Goal: Task Accomplishment & Management: Manage account settings

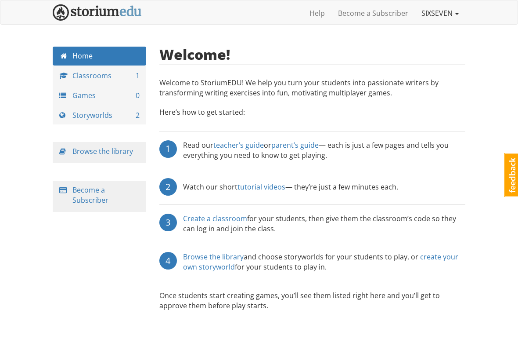
click at [449, 18] on link "SIXSEVEN" at bounding box center [440, 13] width 51 height 22
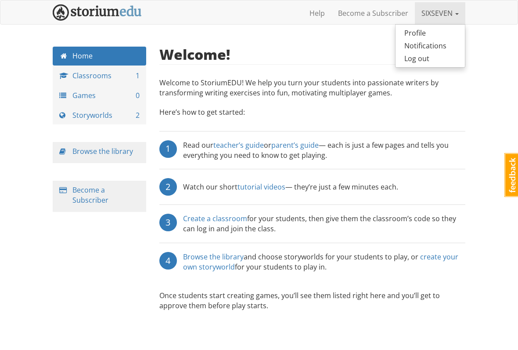
click at [457, 15] on link "SIXSEVEN" at bounding box center [440, 13] width 51 height 22
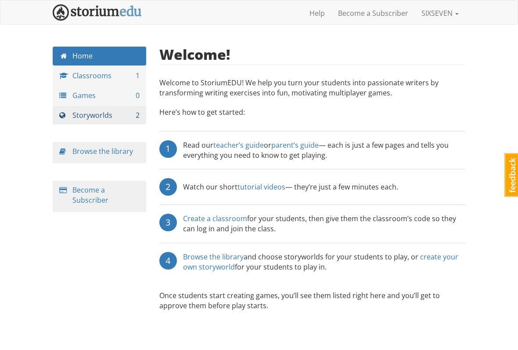
click at [122, 112] on link "Storyworlds 2" at bounding box center [100, 115] width 94 height 19
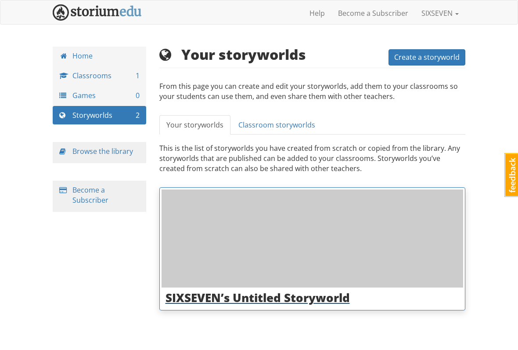
click at [377, 223] on div at bounding box center [313, 238] width 302 height 98
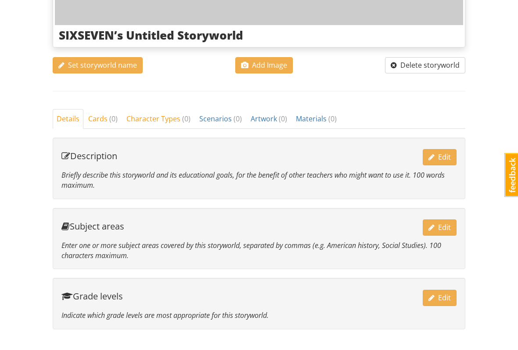
scroll to position [233, 0]
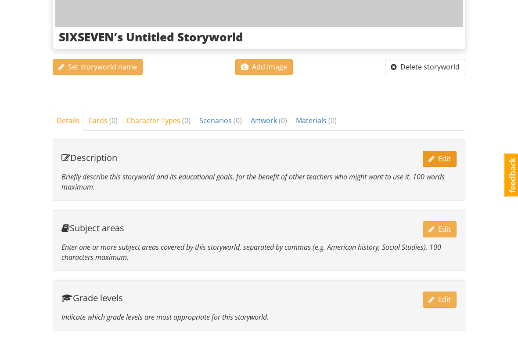
click at [446, 158] on span "Edit" at bounding box center [440, 159] width 22 height 10
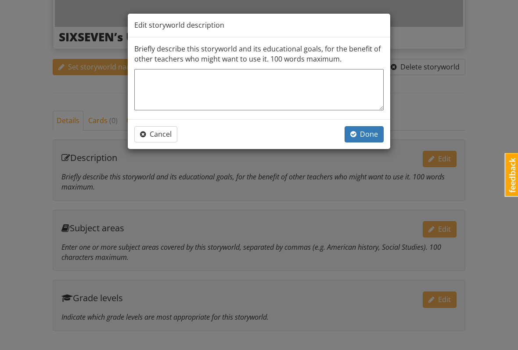
click at [353, 92] on textarea at bounding box center [259, 89] width 250 height 41
type textarea "I"
type textarea "x"
type textarea "Id"
type textarea "x"
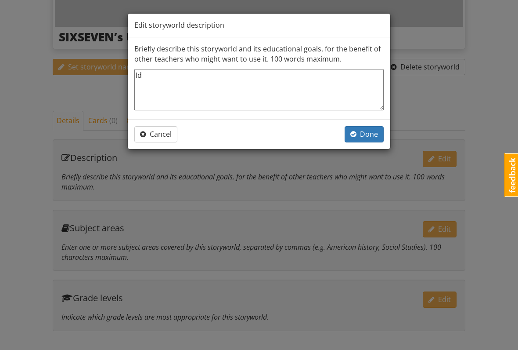
type textarea "I"
type textarea "x"
type textarea "I"
type textarea "x"
type textarea "I d"
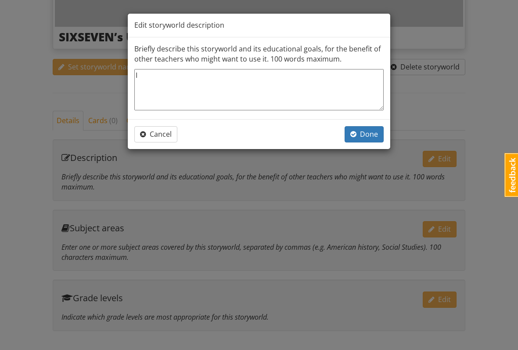
type textarea "x"
type textarea "I do"
type textarea "x"
type textarea "I don"
type textarea "x"
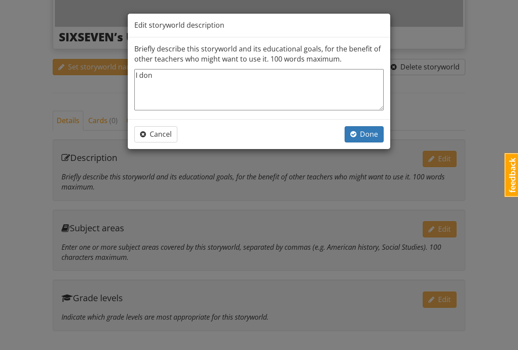
type textarea "I don’"
type textarea "x"
type textarea "I don’t"
type textarea "x"
type textarea "I don’t"
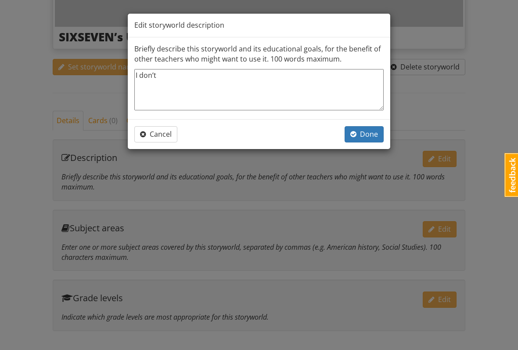
type textarea "x"
type textarea "I don’t k"
type textarea "x"
type textarea "I don’t kn"
type textarea "x"
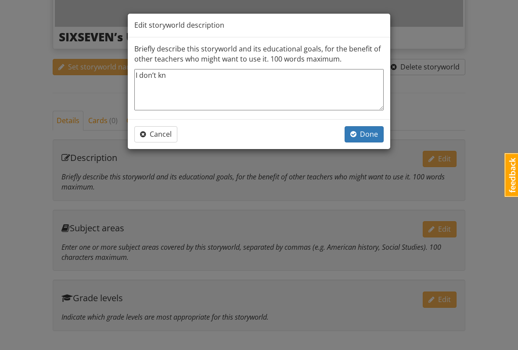
type textarea "I don’t kno"
type textarea "x"
type textarea "I don’t know"
type textarea "x"
type textarea "I don’t know"
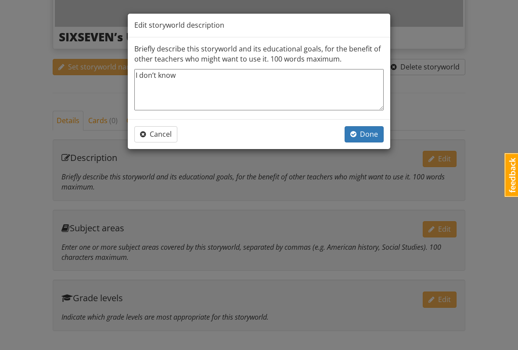
type textarea "x"
type textarea "I don’t know y"
type textarea "x"
type textarea "I don’t know ye"
type textarea "x"
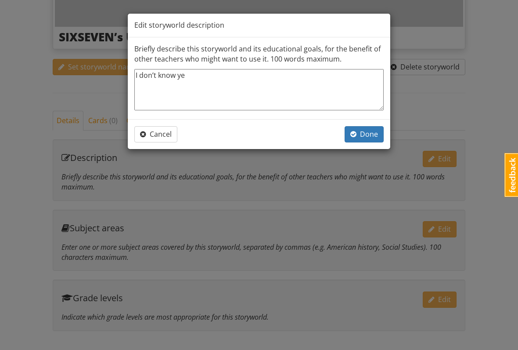
type textarea "I don’t know yet"
type textarea "x"
type textarea "I don’t know yet"
type textarea "x"
type textarea "I don’t know yet I"
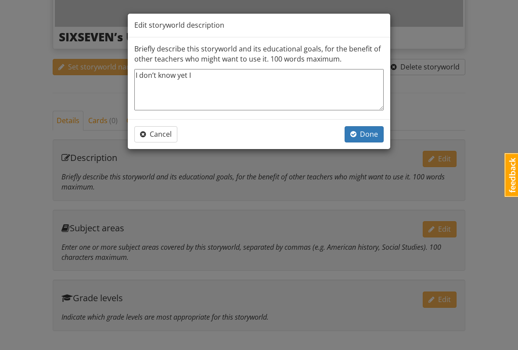
type textarea "x"
type textarea "I don’t know yet I’"
type textarea "x"
type textarea "I don’t know yet I’,"
type textarea "x"
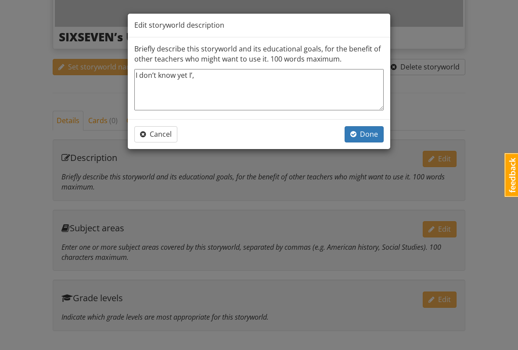
type textarea "I don’t know yet I’,"
type textarea "x"
type textarea "I don’t know yet I’,"
type textarea "x"
type textarea "I don’t know yet I’"
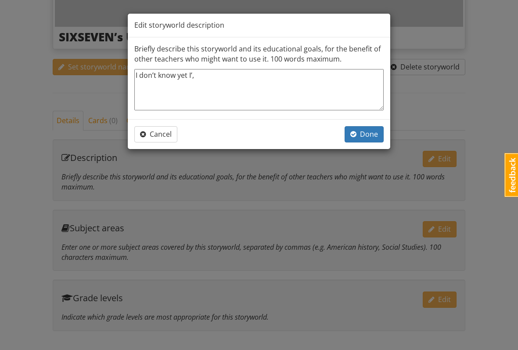
type textarea "x"
type textarea "I don’t know yet I’m"
type textarea "x"
type textarea "I don’t know yet I’m"
type textarea "x"
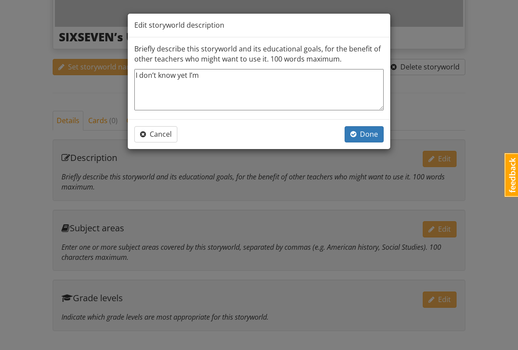
type textarea "I don’t know yet I’m n"
type textarea "x"
type textarea "I don’t know yet I’m no"
type textarea "x"
type textarea "I don’t know yet I’m not"
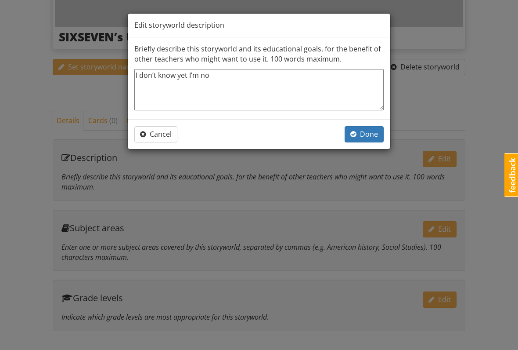
type textarea "x"
type textarea "I don’t know yet I’m not"
type textarea "x"
type textarea "I don’t know yet I’m not e"
type textarea "x"
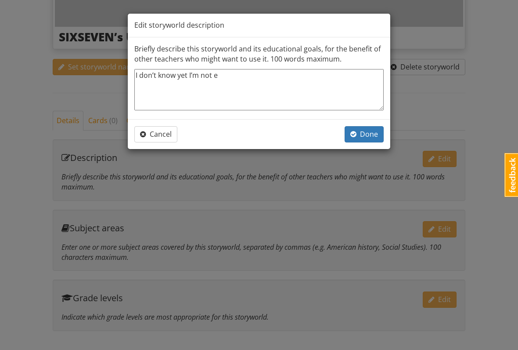
type textarea "I don’t know yet I’m not ev"
type textarea "x"
type textarea "I don’t know yet I’m not eve"
type textarea "x"
type textarea "I don’t know yet I’m not even"
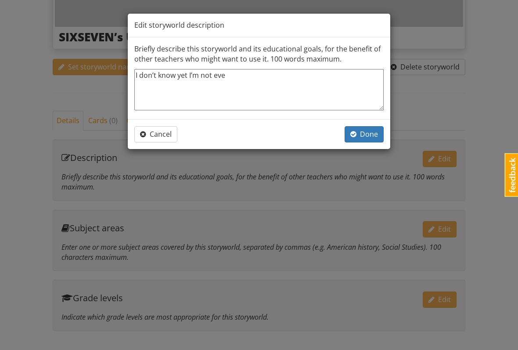
type textarea "x"
type textarea "I don’t know yet I’m not even"
type textarea "x"
type textarea "I don’t know yet I’m not even a"
type textarea "x"
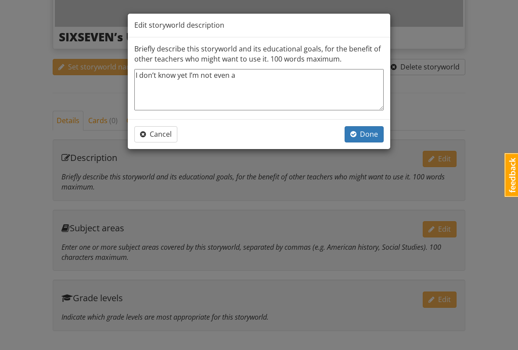
type textarea "I don’t know yet I’m not even a"
type textarea "x"
type textarea "I don’t know yet I’m not even a t"
type textarea "x"
type textarea "I don’t know yet I’m not even a te"
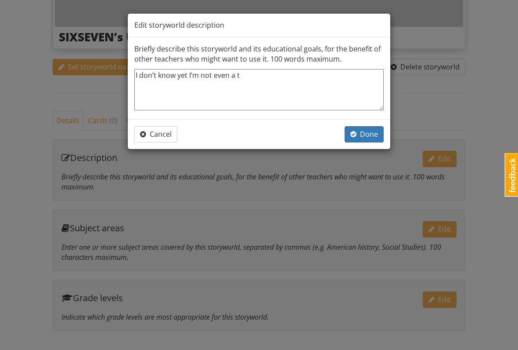
type textarea "x"
type textarea "I don’t know yet I’m not even a tea"
type textarea "x"
type textarea "I don’t know yet I’m not even a teac"
type textarea "x"
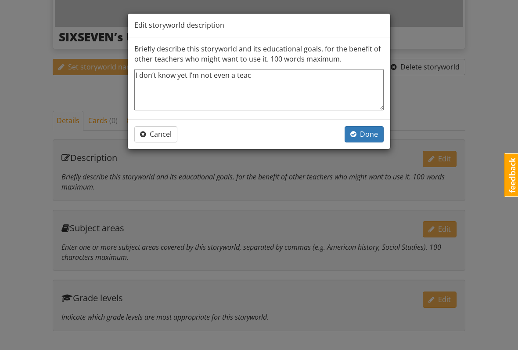
type textarea "I don’t know yet I’m not even a teach"
type textarea "x"
type textarea "I don’t know yet I’m not even a teache"
type textarea "x"
type textarea "I don’t know yet I’m not even a teacher"
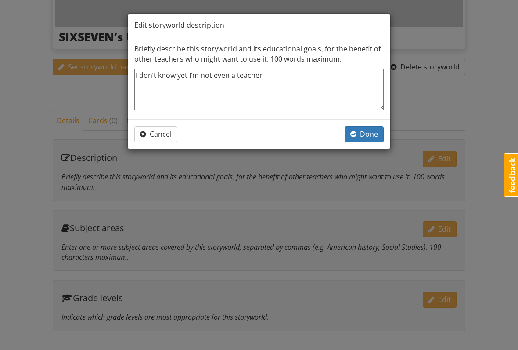
type textarea "x"
type textarea "I don’t know yet I’m not even a teacher"
type textarea "x"
type textarea "I don’t know yet I’m not even a teacher t"
type textarea "x"
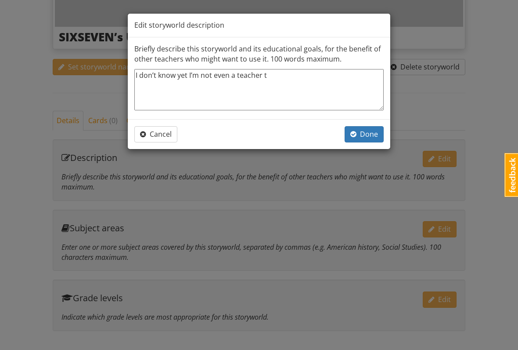
type textarea "I don’t know yet I’m not even a teacher to"
type textarea "x"
type textarea "I don’t know yet I’m not even a teacher to"
type textarea "x"
type textarea "I don’t know yet I’m not even a teacher to b"
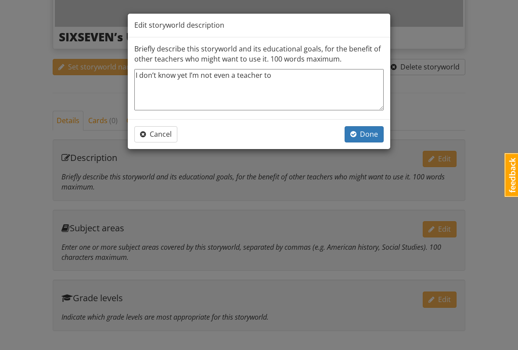
type textarea "x"
type textarea "I don’t know yet I’m not even a teacher to be"
type textarea "x"
type textarea "I don’t know yet I’m not even a teacher to be"
type textarea "x"
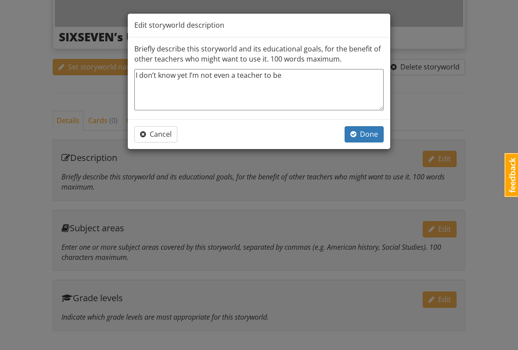
type textarea "I don’t know yet I’m not even a teacher to be h"
type textarea "x"
type textarea "I don’t know yet I’m not even a teacher to be ho"
type textarea "x"
type textarea "I don’t know yet I’m not even a teacher to be hon"
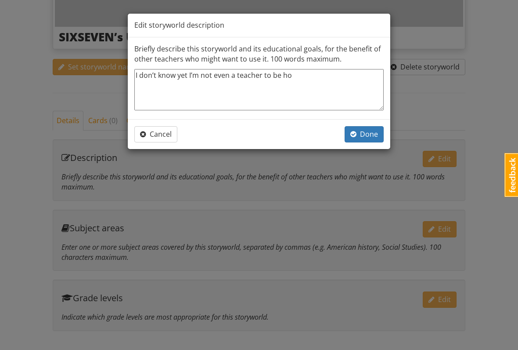
type textarea "x"
type textarea "I don’t know yet I’m not even a teacher to be hone"
type textarea "x"
type textarea "I don’t know yet I’m not even a teacher to be hones"
type textarea "x"
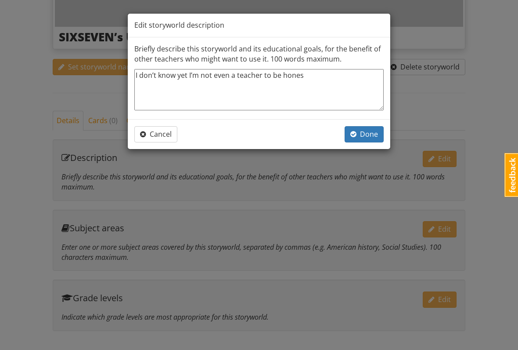
type textarea "I don’t know yet I’m not even a teacher to be honest"
type textarea "x"
type textarea "I don’t know yet I’m not even a teacher to be honest"
click at [364, 138] on button "Done" at bounding box center [364, 134] width 39 height 16
type textarea "x"
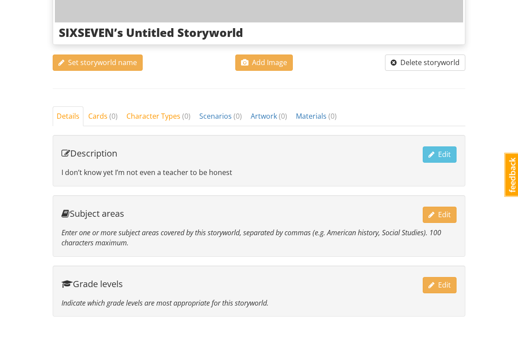
scroll to position [239, 0]
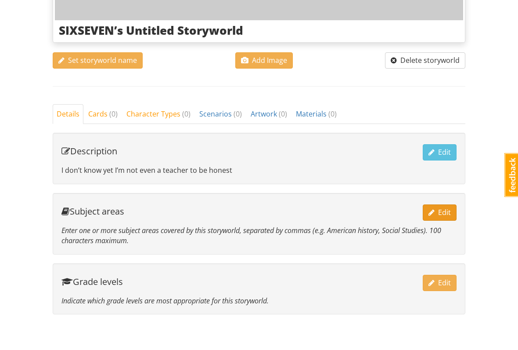
click at [446, 214] on span "Edit" at bounding box center [440, 212] width 22 height 10
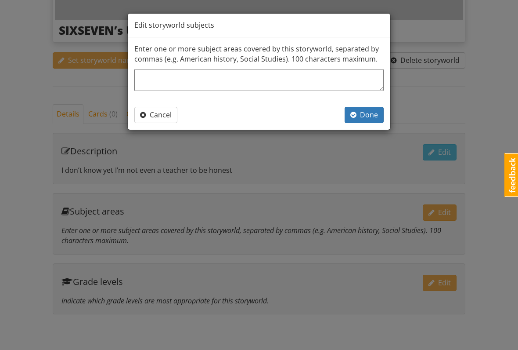
click at [358, 85] on textarea at bounding box center [259, 80] width 250 height 22
type textarea "I"
type textarea "x"
type textarea "Idk"
type textarea "x"
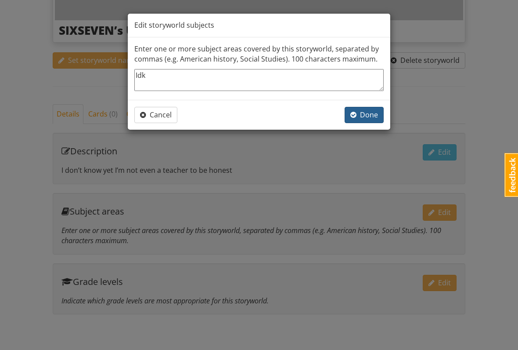
type textarea "Idk"
click at [364, 107] on button "Done" at bounding box center [364, 115] width 39 height 16
type textarea "x"
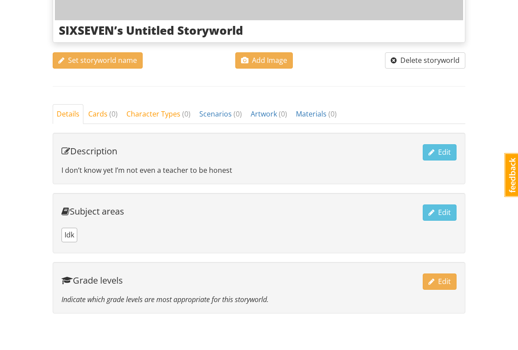
click at [424, 295] on p "Indicate which grade levels are most appropriate for this storyworld." at bounding box center [259, 299] width 395 height 10
click at [454, 285] on button "Edit" at bounding box center [440, 281] width 34 height 16
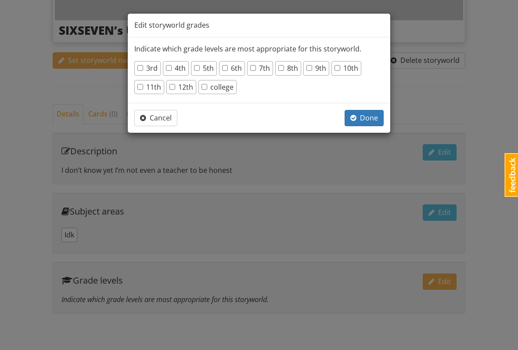
click at [172, 66] on input "4th" at bounding box center [169, 68] width 6 height 6
checkbox input "true"
click at [195, 66] on input "5th" at bounding box center [197, 68] width 6 height 6
checkbox input "true"
click at [156, 64] on label "3rd" at bounding box center [148, 68] width 20 height 10
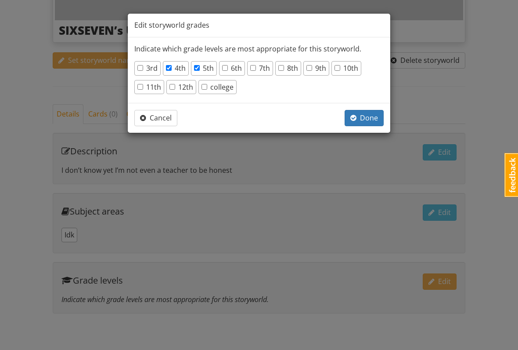
click at [143, 65] on input "3rd" at bounding box center [141, 68] width 6 height 6
checkbox input "true"
click at [227, 70] on input "6th" at bounding box center [225, 68] width 6 height 6
checkbox input "true"
click at [256, 69] on input "7th" at bounding box center [253, 68] width 6 height 6
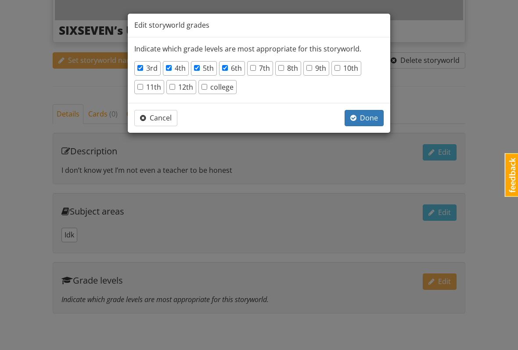
checkbox input "true"
click at [279, 70] on input "8th" at bounding box center [282, 68] width 6 height 6
checkbox input "true"
click at [308, 69] on input "9th" at bounding box center [310, 68] width 6 height 6
checkbox input "true"
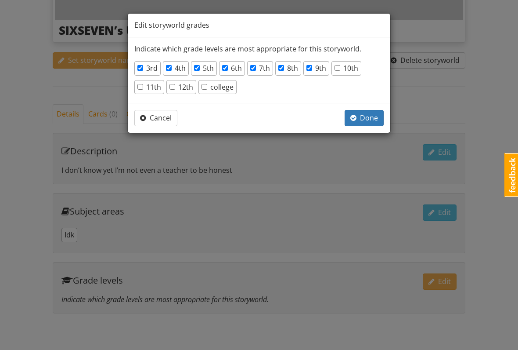
click at [350, 70] on label "10th" at bounding box center [347, 68] width 24 height 10
click at [341, 70] on input "10th" at bounding box center [338, 68] width 6 height 6
checkbox input "true"
click at [183, 84] on label "12th" at bounding box center [182, 87] width 24 height 10
click at [175, 84] on input "12th" at bounding box center [173, 87] width 6 height 6
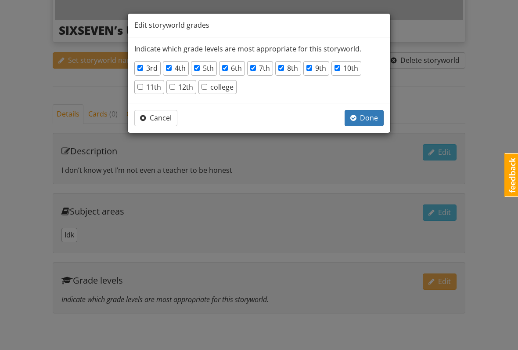
checkbox input "true"
click at [213, 87] on label "college" at bounding box center [218, 87] width 32 height 10
click at [207, 87] on input "college" at bounding box center [205, 87] width 6 height 6
checkbox input "true"
click at [148, 82] on label "11th" at bounding box center [150, 87] width 24 height 10
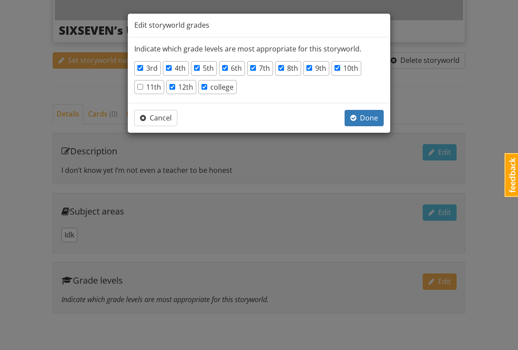
click at [143, 84] on input "11th" at bounding box center [141, 87] width 6 height 6
checkbox input "true"
click at [368, 120] on span "Done" at bounding box center [365, 118] width 28 height 10
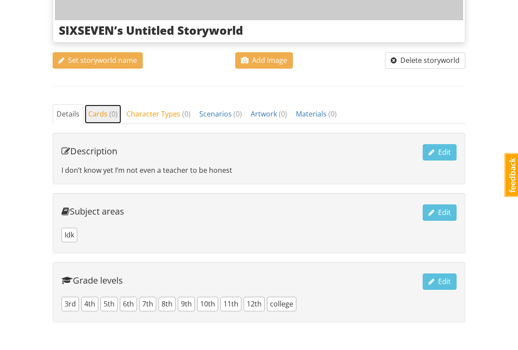
click at [101, 116] on span "Cards ( 0 )" at bounding box center [102, 114] width 29 height 10
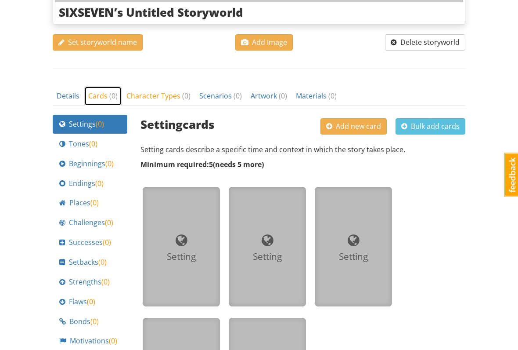
scroll to position [221, 0]
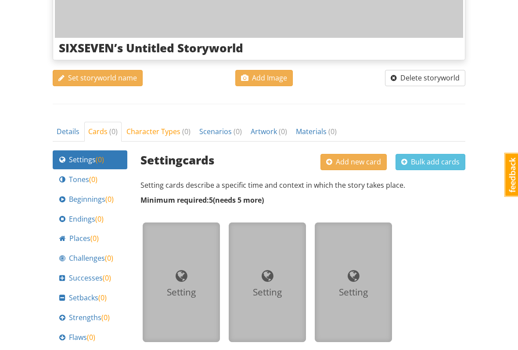
click at [201, 280] on div at bounding box center [181, 276] width 63 height 20
click at [215, 270] on div "Setting" at bounding box center [181, 282] width 70 height 112
click at [360, 158] on span "Add new card" at bounding box center [353, 162] width 55 height 10
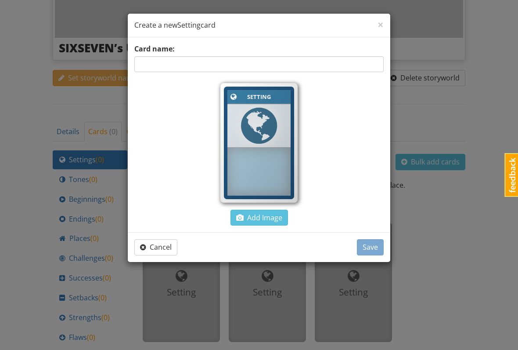
scroll to position [221, 0]
click at [277, 182] on div at bounding box center [259, 171] width 63 height 47
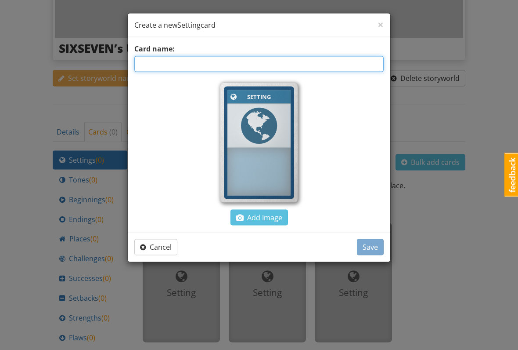
click at [364, 64] on input "text" at bounding box center [259, 64] width 250 height 16
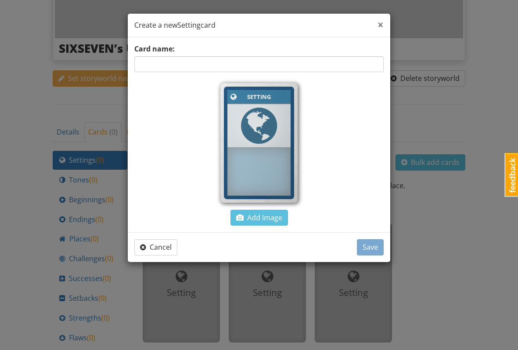
click at [383, 30] on span "×" at bounding box center [381, 24] width 6 height 14
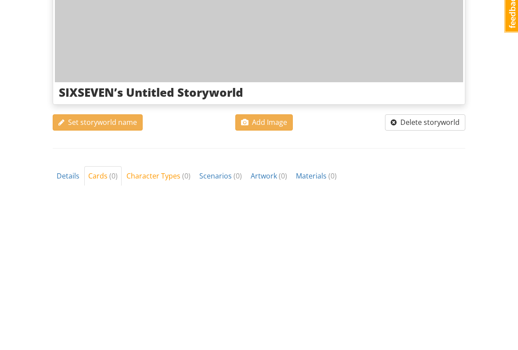
scroll to position [0, 0]
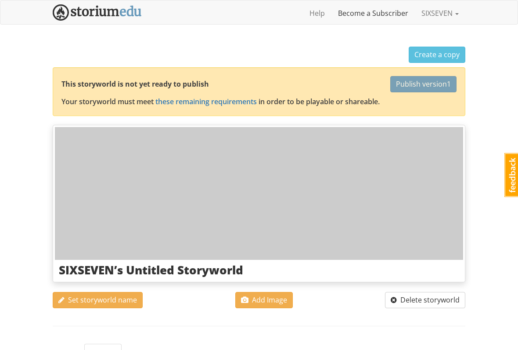
click at [382, 14] on link "Become a Subscriber" at bounding box center [373, 13] width 83 height 22
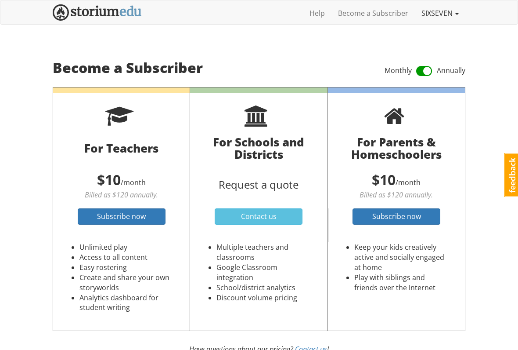
click at [437, 13] on link "SIXSEVEN" at bounding box center [440, 13] width 51 height 22
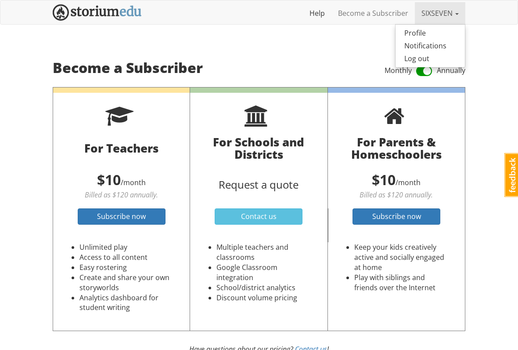
click at [317, 17] on link "Help" at bounding box center [317, 13] width 29 height 22
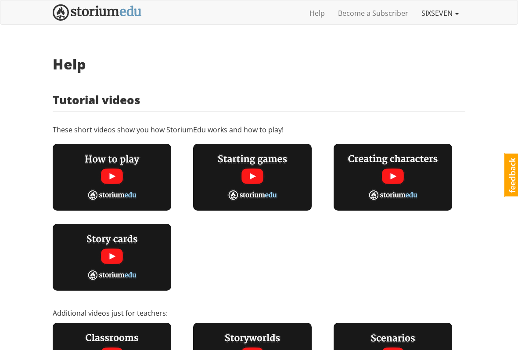
click at [451, 23] on link "SIXSEVEN" at bounding box center [440, 13] width 51 height 22
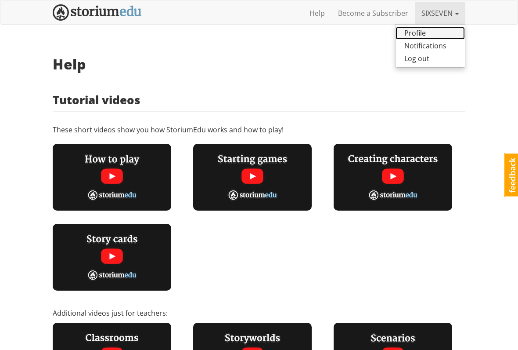
click at [416, 35] on link "Profile" at bounding box center [430, 33] width 69 height 13
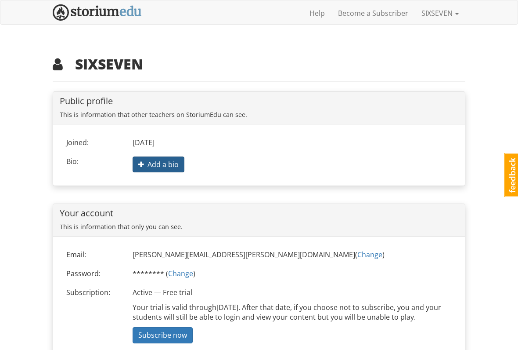
click at [148, 171] on button "Add a bio" at bounding box center [159, 164] width 52 height 16
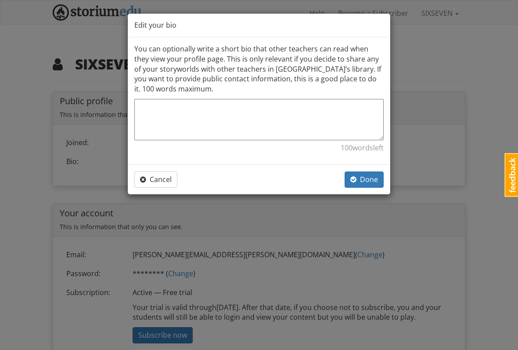
click at [264, 129] on textarea at bounding box center [259, 119] width 250 height 41
type textarea "I"
type textarea "x"
type textarea "I’"
type textarea "x"
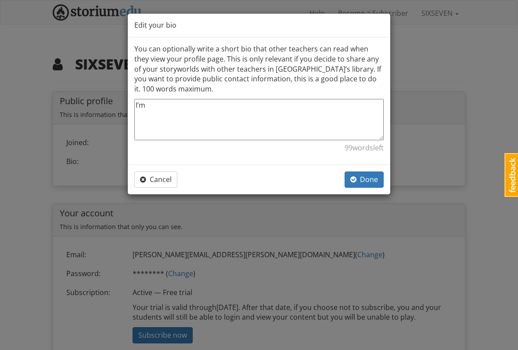
type textarea "I’m"
type textarea "x"
type textarea "I’m n"
type textarea "x"
type textarea "I’m no"
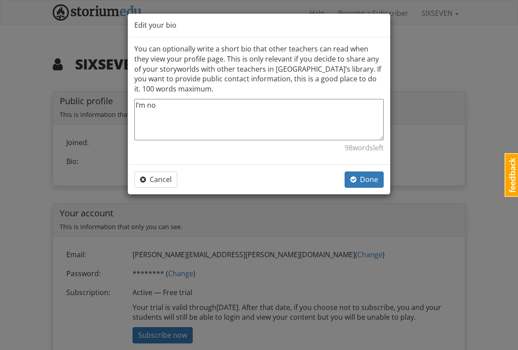
type textarea "x"
type textarea "I’m not"
type textarea "x"
type textarea "I’m not e"
type textarea "x"
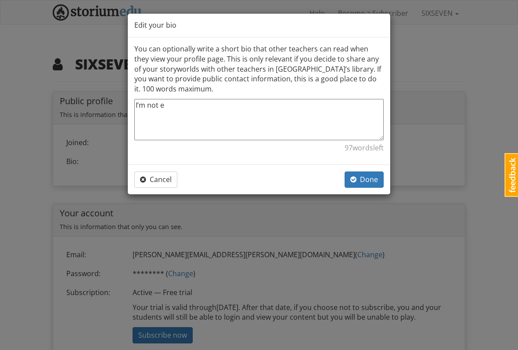
type textarea "I’m not ev"
type textarea "x"
type textarea "I’m not even"
type textarea "x"
type textarea "I’m not even"
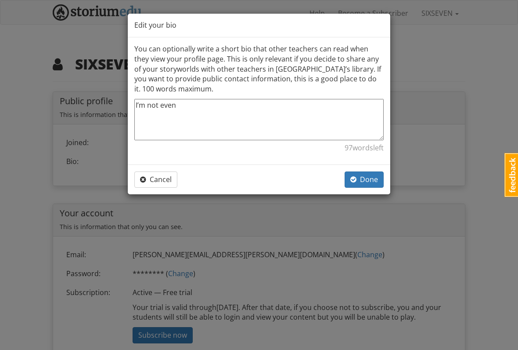
type textarea "x"
type textarea "I’m not even a"
type textarea "x"
type textarea "I’m not even a t"
type textarea "x"
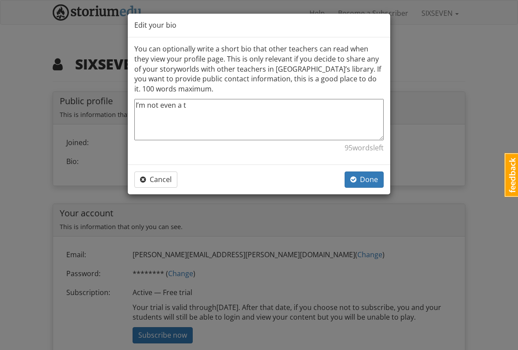
type textarea "I’m not even a te"
type textarea "x"
type textarea "I’m not even a tea"
type textarea "x"
type textarea "I’m not even a teac"
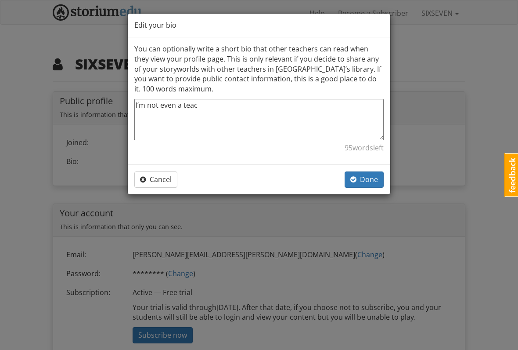
type textarea "x"
type textarea "I’m not even a teach"
type textarea "x"
type textarea "I’m not even a teacher"
type textarea "x"
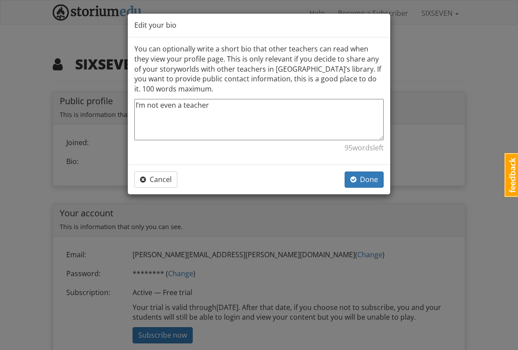
type textarea "I’m not even a teacher b"
type textarea "x"
type textarea "I’m not even a teacher br"
type textarea "x"
type textarea "I’m not even a teacher bro"
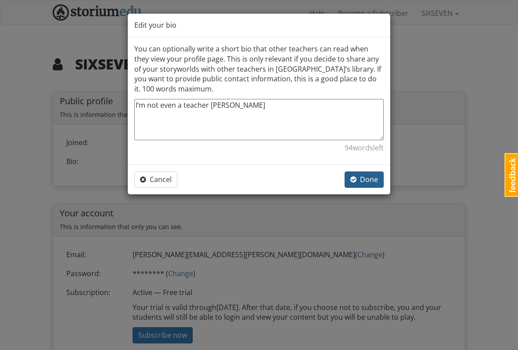
click at [366, 181] on button "Done" at bounding box center [364, 179] width 39 height 16
type textarea "x"
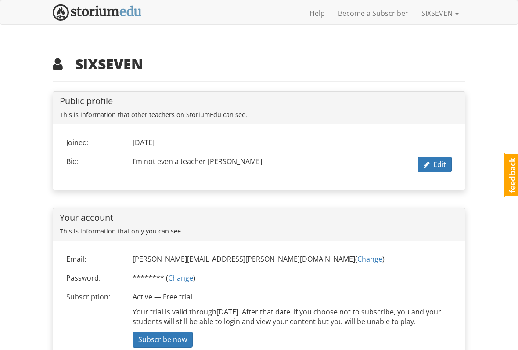
scroll to position [34, 0]
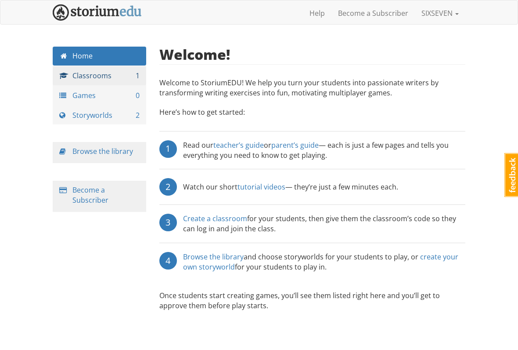
click at [122, 73] on link "Classrooms 1" at bounding box center [100, 75] width 94 height 19
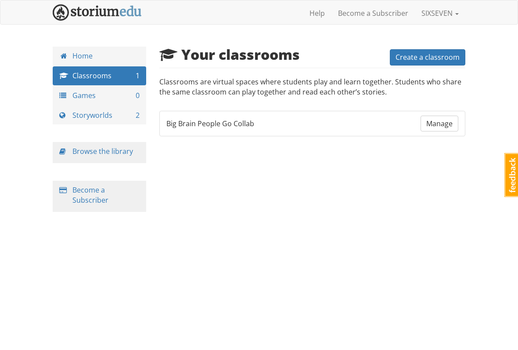
click at [353, 128] on li "Big Brain People Go Collab Manage" at bounding box center [312, 124] width 307 height 26
click at [126, 114] on link "Storyworlds 2" at bounding box center [100, 115] width 94 height 19
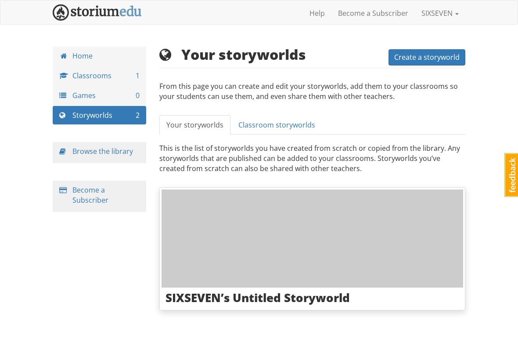
click at [210, 129] on link "Your storyworlds" at bounding box center [194, 125] width 71 height 20
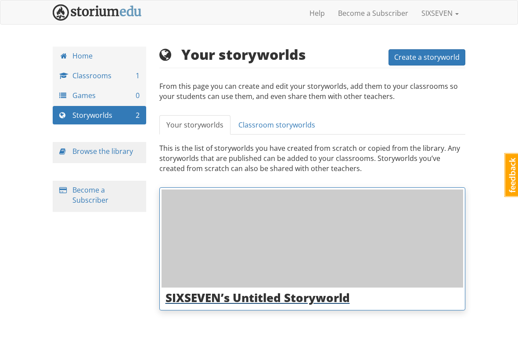
click at [337, 306] on link "SIXSEVEN’s Untitled Storyworld" at bounding box center [312, 248] width 307 height 123
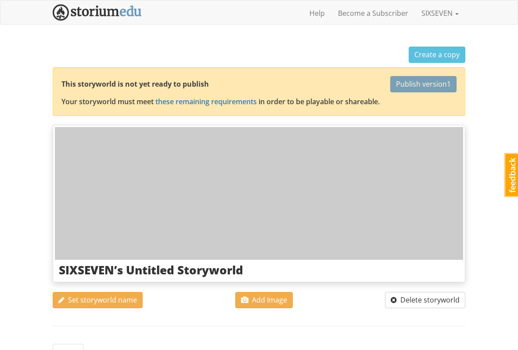
click at [507, 187] on link "Feedback" at bounding box center [513, 175] width 16 height 44
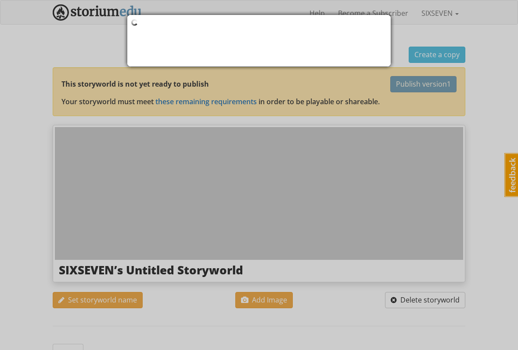
click at [481, 196] on div at bounding box center [259, 175] width 518 height 350
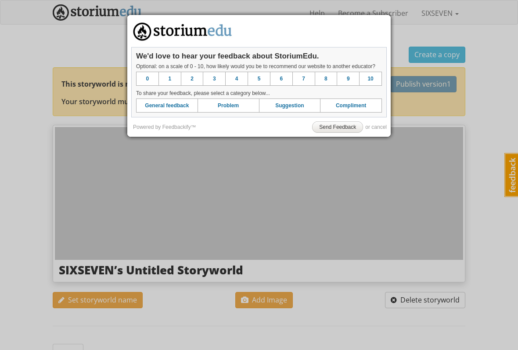
click at [466, 208] on div at bounding box center [259, 175] width 518 height 350
click at [464, 207] on div at bounding box center [259, 175] width 518 height 350
click at [463, 205] on div at bounding box center [259, 175] width 518 height 350
click at [377, 128] on link "or cancel" at bounding box center [377, 127] width 22 height 6
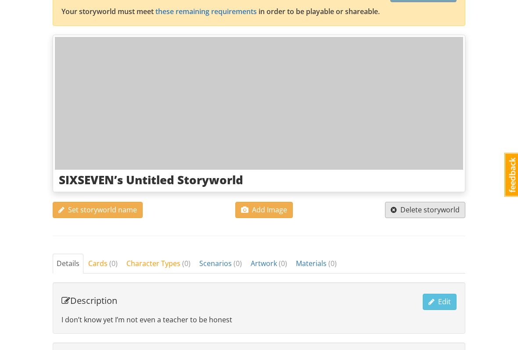
click at [407, 216] on button "Delete storyworld" at bounding box center [425, 210] width 80 height 16
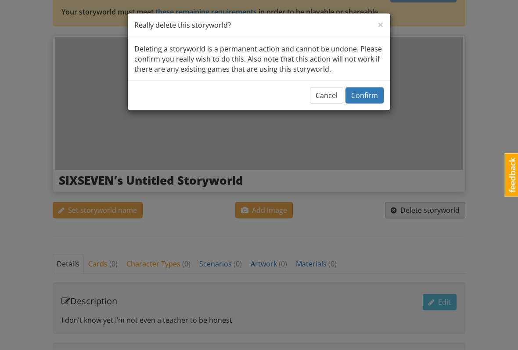
scroll to position [90, 0]
click at [370, 93] on span "Confirm" at bounding box center [365, 96] width 27 height 10
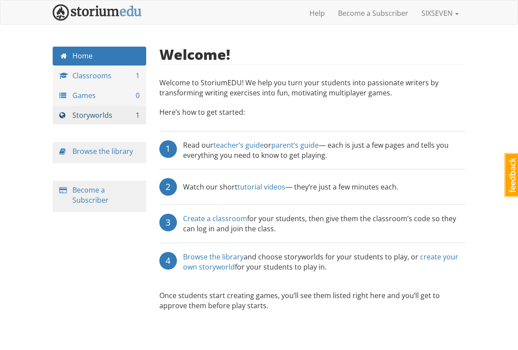
click at [114, 119] on link "Storyworlds 1" at bounding box center [100, 115] width 94 height 19
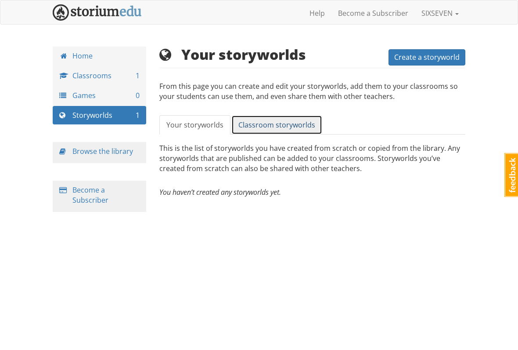
click at [281, 132] on link "Classroom storyworlds" at bounding box center [277, 125] width 91 height 20
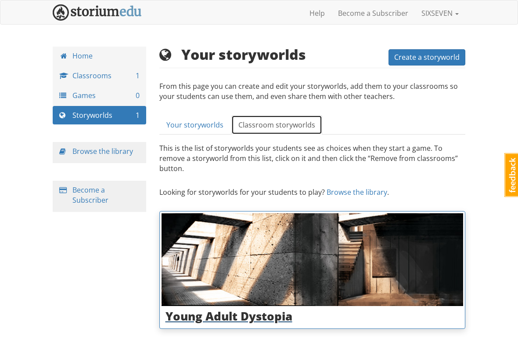
click at [249, 310] on h3 "Young Adult Dystopia" at bounding box center [313, 316] width 294 height 13
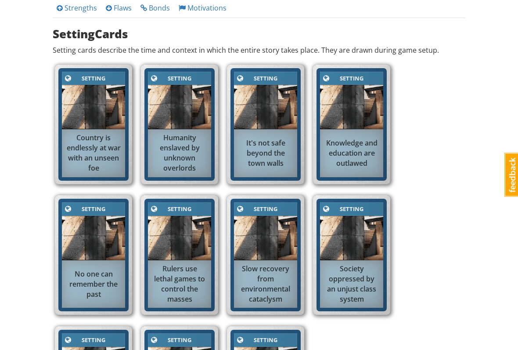
scroll to position [387, 0]
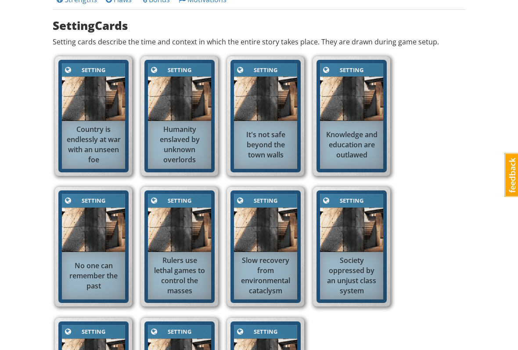
click at [335, 233] on img at bounding box center [351, 229] width 63 height 44
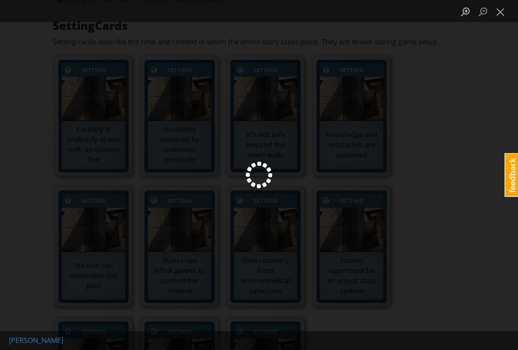
click at [332, 230] on div "Lightbox" at bounding box center [259, 175] width 518 height 350
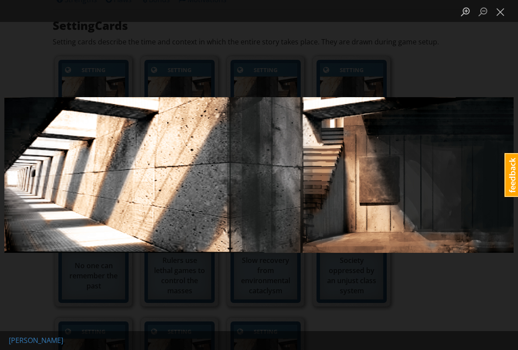
click at [402, 204] on img "Lightbox" at bounding box center [259, 175] width 510 height 156
click at [505, 21] on li "Lightbox" at bounding box center [501, 11] width 18 height 22
click at [504, 19] on button "Close lightbox" at bounding box center [501, 11] width 18 height 15
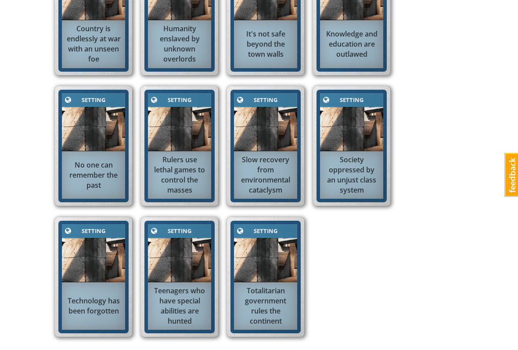
scroll to position [463, 0]
